Goal: Information Seeking & Learning: Learn about a topic

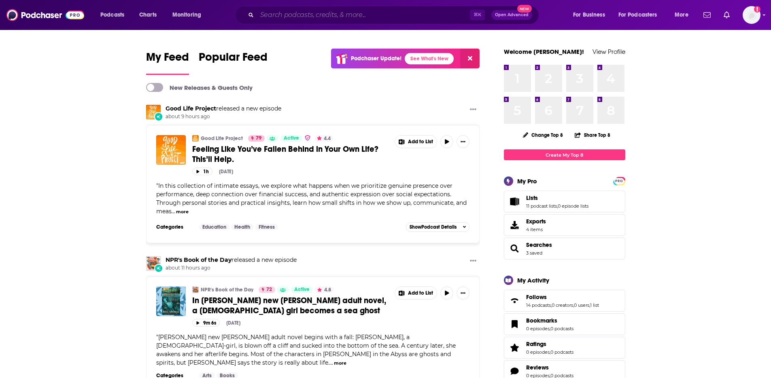
click at [316, 17] on input "Search podcasts, credits, & more..." at bounding box center [363, 15] width 213 height 13
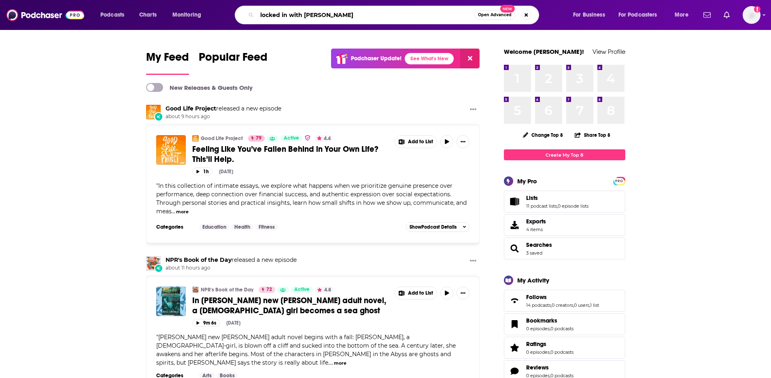
type input "locked in with [PERSON_NAME]"
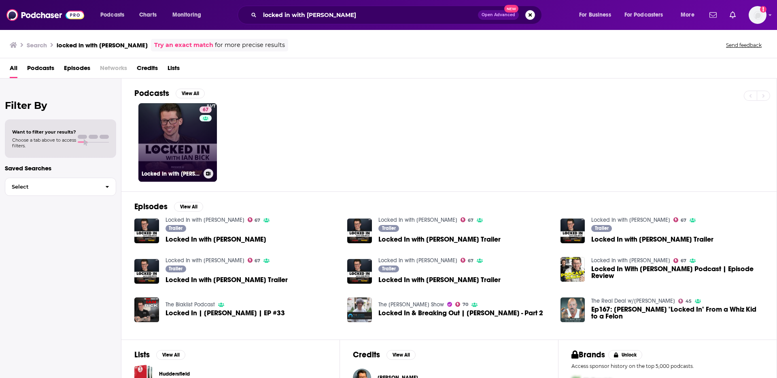
click at [179, 127] on link "67 Locked In with [PERSON_NAME]" at bounding box center [177, 142] width 79 height 79
